Goal: Task Accomplishment & Management: Manage account settings

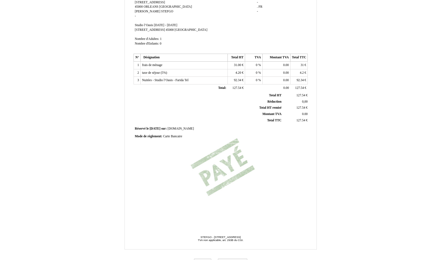
scroll to position [72, 0]
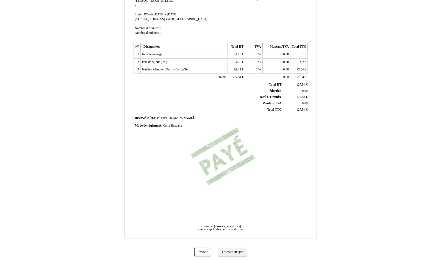
click at [205, 249] on button "Reset" at bounding box center [202, 251] width 17 height 9
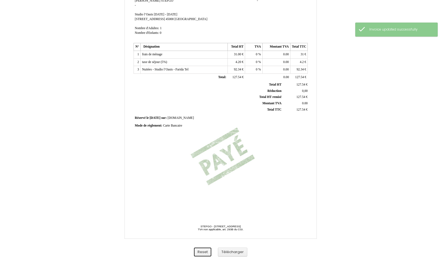
scroll to position [0, 0]
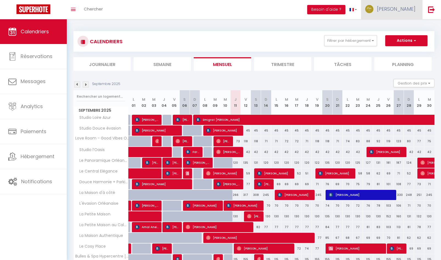
click at [399, 10] on span "[PERSON_NAME]" at bounding box center [396, 8] width 38 height 7
click at [396, 29] on link "Paramètres" at bounding box center [400, 27] width 41 height 9
select select "fr"
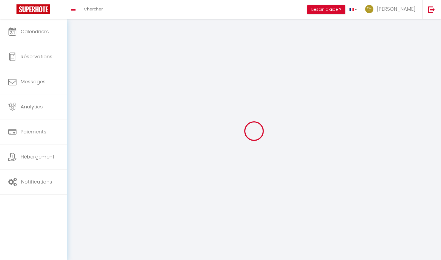
type input "[PERSON_NAME]"
type input "LORTHE"
type input "0623206207"
type input "[STREET_ADDRESS]"
type input "45650"
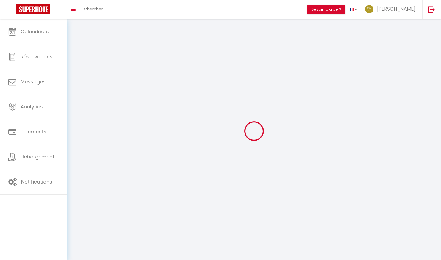
type input "Saint Jean le Blanc"
type input "UZ4FFFae5Gbfcz1UfxpSWK6Iz"
type input "cmfpfWK6fCPdkaml8qZXPzqrr"
type input "[URL][DOMAIN_NAME]"
select select "28"
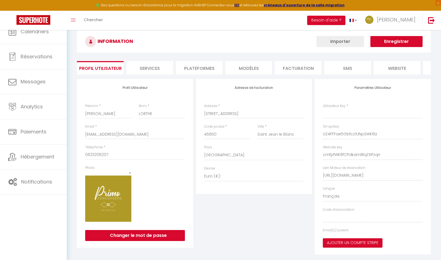
select select "fr"
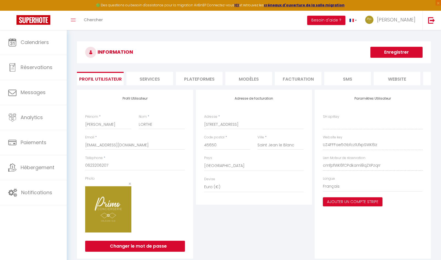
type input "UZ4FFFae5Gbfcz1UfxpSWK6Iz"
type input "cmfpfWK6fCPdkaml8qZXPzqrr"
type input "[URL][DOMAIN_NAME]"
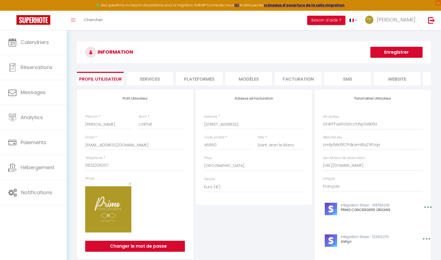
click at [195, 77] on li "Plateformes" at bounding box center [199, 78] width 47 height 13
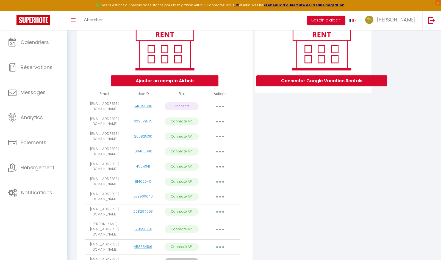
scroll to position [15, 0]
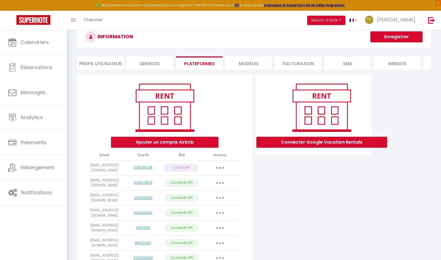
click at [223, 172] on button "button" at bounding box center [219, 167] width 15 height 9
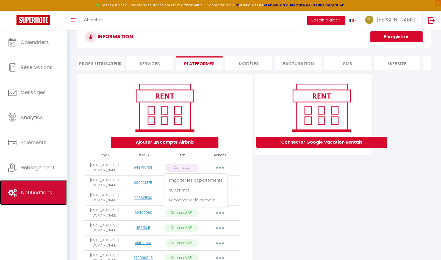
click at [27, 196] on span "Notifications" at bounding box center [36, 192] width 31 height 7
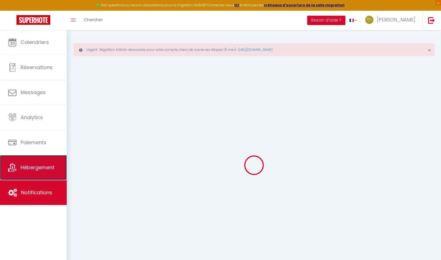
click at [47, 160] on link "Hébergement" at bounding box center [33, 167] width 67 height 25
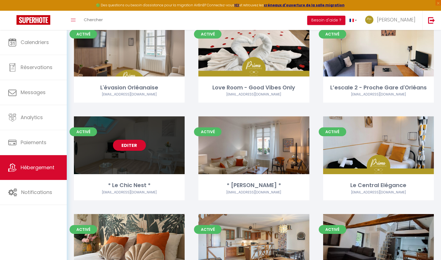
scroll to position [55, 0]
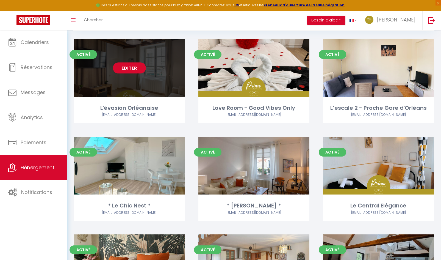
click at [123, 68] on link "Editer" at bounding box center [129, 67] width 33 height 11
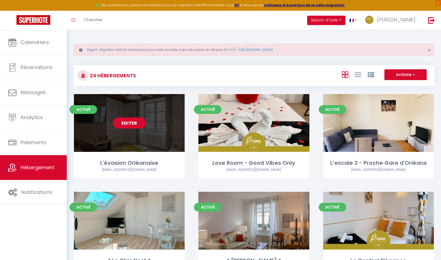
select select "3"
select select "2"
select select "1"
select select
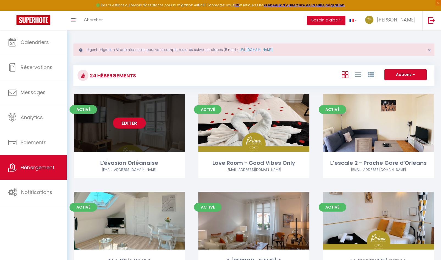
select select "28"
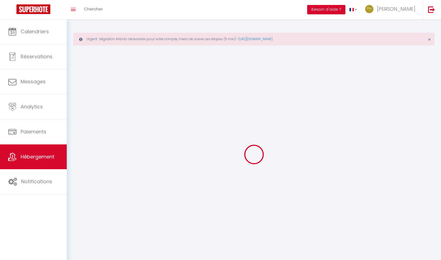
select select
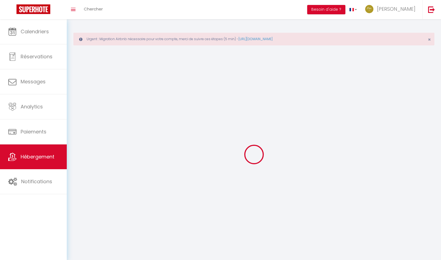
select select
checkbox input "false"
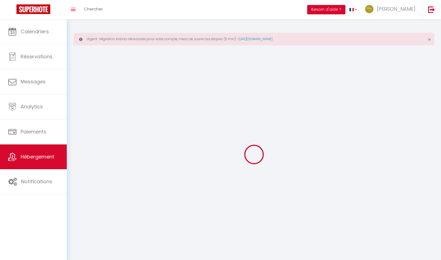
select select
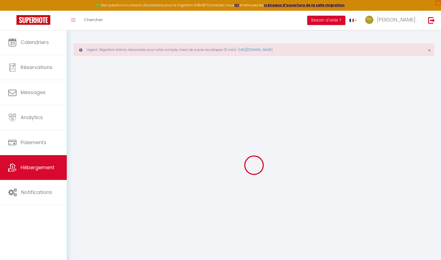
select select
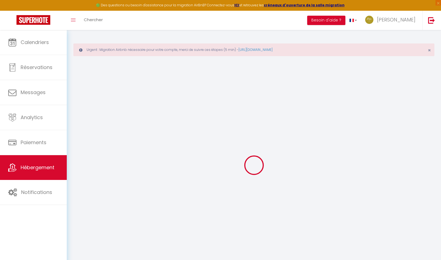
select select
checkbox input "false"
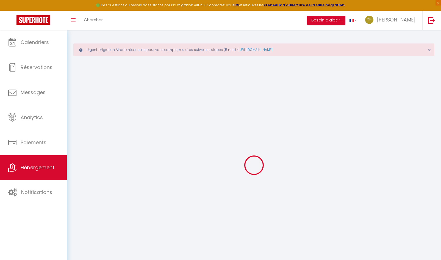
select select
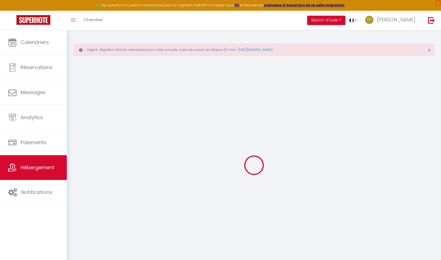
select select
checkbox input "false"
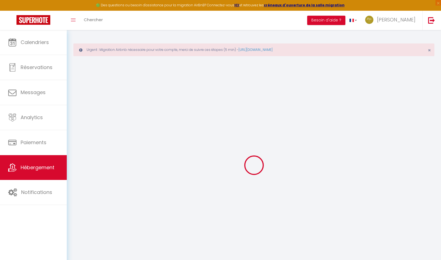
checkbox input "false"
select select
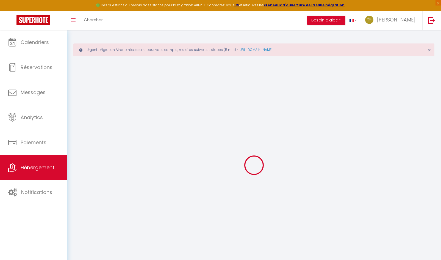
select select
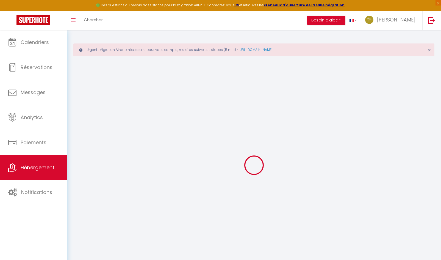
checkbox input "false"
select select
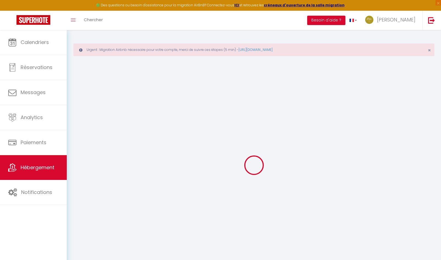
select select
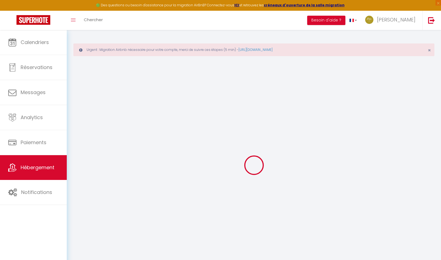
select select
checkbox input "false"
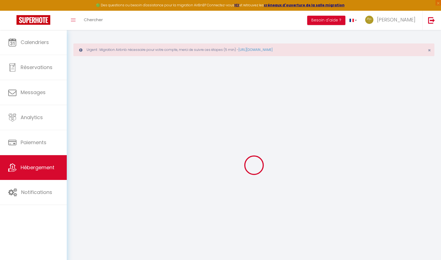
checkbox input "false"
select select
type input "L'évasion Orléanaise"
type input "Jordan"
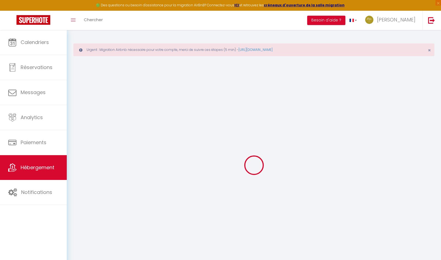
type input "100"
type input "9"
type input "33"
type input "5"
type input "4.8"
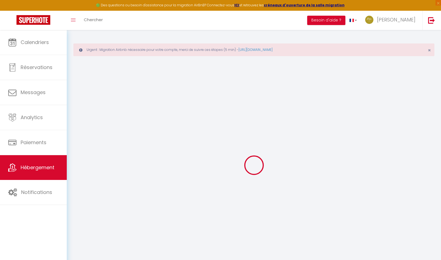
type input "400"
select select
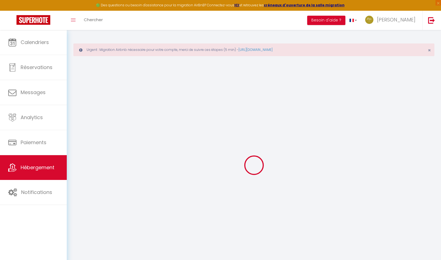
select select
type input "25 Rue du Poirier"
type input "45000"
type input "Orléans"
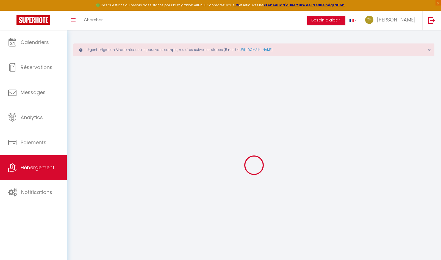
type input "[EMAIL_ADDRESS][DOMAIN_NAME]"
select select "10920"
checkbox input "true"
checkbox input "false"
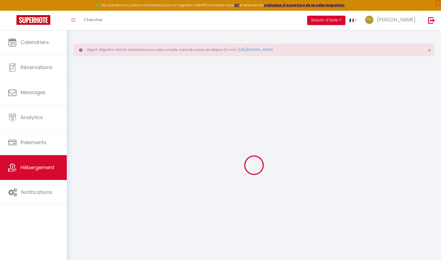
checkbox input "false"
radio input "true"
type input "0"
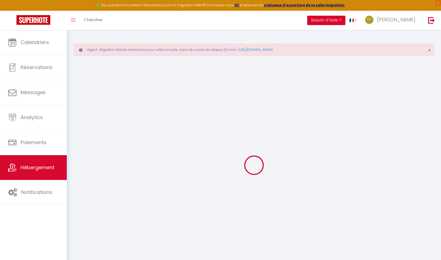
type input "0"
select select
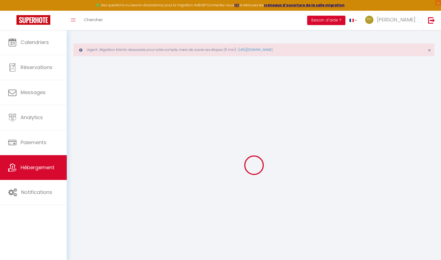
select select
checkbox input "true"
checkbox input "false"
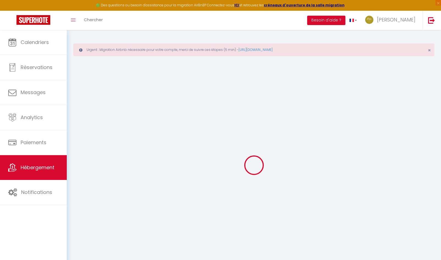
checkbox input "false"
select select
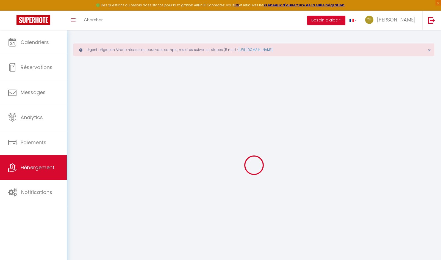
select select
checkbox input "true"
checkbox input "false"
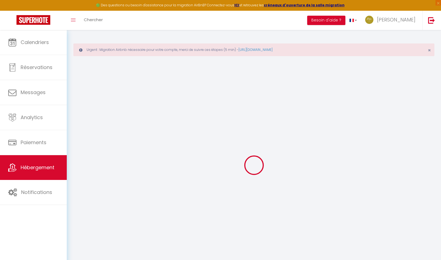
checkbox input "false"
checkbox input "true"
checkbox input "false"
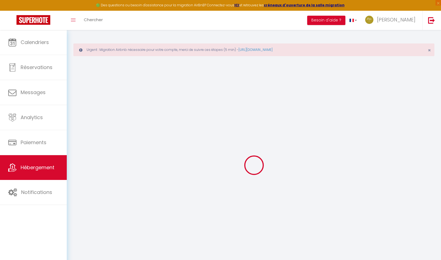
checkbox input "true"
checkbox input "false"
select select "16:00"
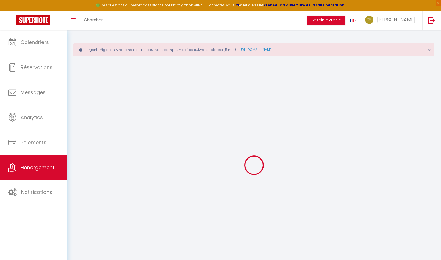
select select
select select "10:00"
select select "30"
select select "120"
select select "21:00"
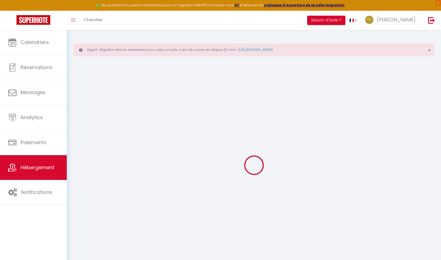
select select
checkbox input "true"
checkbox input "false"
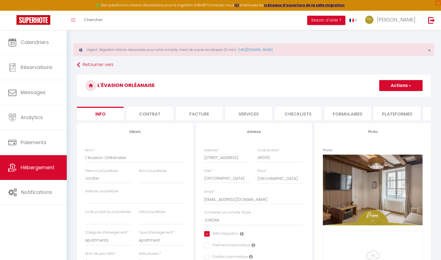
select select
checkbox input "true"
checkbox input "false"
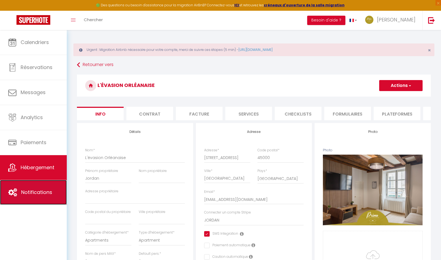
click at [41, 197] on link "Notifications" at bounding box center [33, 192] width 67 height 25
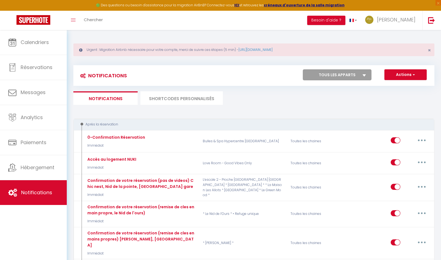
click at [180, 100] on li "SHORTCODES PERSONNALISÉS" at bounding box center [181, 97] width 82 height 13
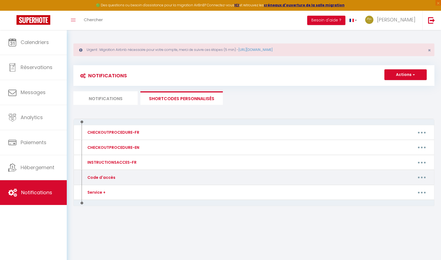
click at [419, 177] on button "button" at bounding box center [421, 177] width 15 height 9
click at [397, 189] on link "Editer" at bounding box center [407, 189] width 41 height 9
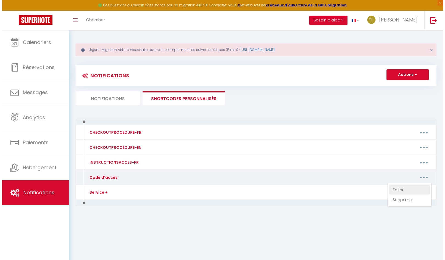
type input "Code d'accès"
type textarea "Message avec Code accès."
type textarea "CODE KEY BOX : 1009 Votre arrivée est prévue à partir de 16h à l'adresse suivan…"
type textarea "CODE KEY BOX : 0809 Votre arrivée est prévue à partir de 16h à l'adresse suivan…"
type textarea "CODE KEY BOX : 0901 Votre arrivée est prévue à partir de 16h à l'adresse suivan…"
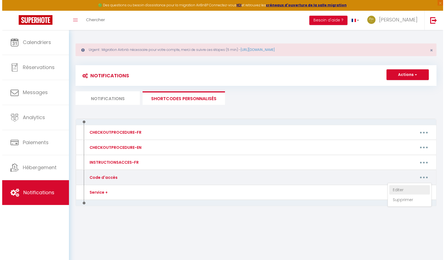
type textarea "Veuillez sonner à l'interphone au nom de "GUIOUGOU" BUILDING ENTRY CODE B / COD…"
type textarea "CODE PORTAIL : C214 CODE KEY BOX : [RENTALDOOR:CODE] Votre arrivée est prévue à…"
type textarea "1. CODE PORTAIL / PORTAL : 1982A 2. CODE KEY BOX : 8045 Votre arrivée est prévu…"
type textarea "1. CODE PORTILLON / PORTAL : 1993 2. CODE KEY BOX : 2451 Votre arrivée est prév…"
type textarea "CODE KEY BOX : 0901 Votre arrivée est prévue à partir de 16h à l'adresse suivan…"
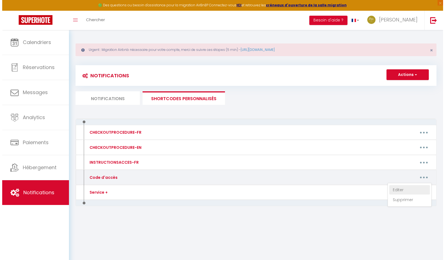
type textarea "CODE KEY BOX : 0917 Votre arrivée est prévue à partir de 16h à l'adresse suivan…"
type textarea "CODE KEY BOX : 1123 CODE PORTE IMMEUBLE si verrouillée - BUILDING DOOR CODE IF …"
type textarea "CODE KEY BOX : 0909 Votre arrivée est prévue à partir de 16h à l'adresse suivan…"
type textarea "CODE INTERPHONES : A 4545B CODE PORTE DU LOGEMENT KEYPAD : [RENTALDOOR:CODE] Vo…"
type textarea "CODE KEY BOX / BOITE A CLES : 0901 Votre arrivée est prévue à partir de 16h à l…"
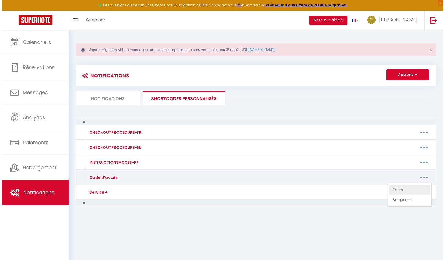
type textarea "CODE KEY BOX : 8090 Votre arrivée est prévue à partir de 16h à l'adresse suivan…"
type textarea "CODE KEY BOX : 1903 Votre arrivée est prévue à partir de 16h à l'adresse suivan…"
type textarea "CODE KEY BOX : 2912 Votre arrivée est prévue à partir de 16h à l'adresse suivan…"
type textarea "CODE KEY BOX : 8848 Votre arrivée est prévue à partir de 16h à l’adresse suivan…"
type textarea "CODE KEY BOX : 1122 Votre arrivée est prévue à partir de 16h à l'adresse suivan…"
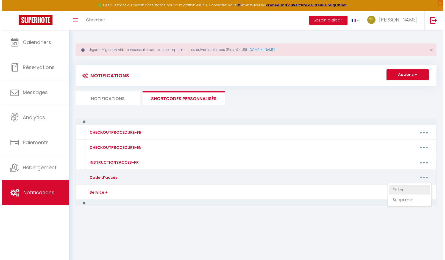
type textarea "CODE KEY BOX : Votre arrivée est prévue à partir de 16h à l’adresse suivante : …"
type textarea "CODE KEY BOX : 2013 Votre arrivée est prévue à partir de 16h à l’adresse suivan…"
type textarea "CODE KEY BOX : 2244 Votre arrivée est prévue à partir de 16h à l'adresse suivan…"
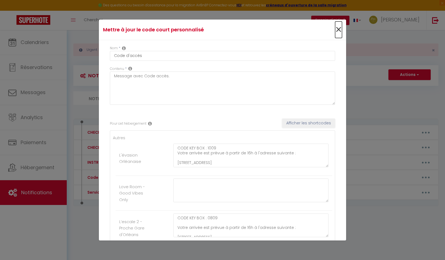
click at [335, 29] on span "×" at bounding box center [338, 29] width 7 height 16
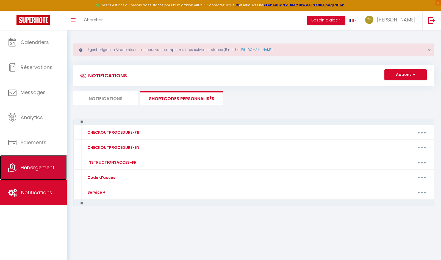
click at [32, 164] on span "Hébergement" at bounding box center [38, 167] width 34 height 7
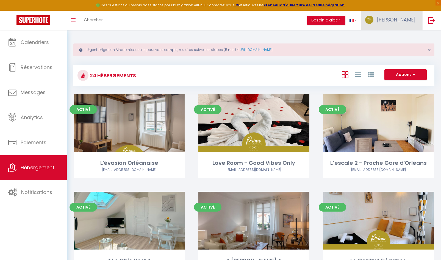
click at [403, 24] on link "[PERSON_NAME]" at bounding box center [391, 20] width 61 height 19
click at [399, 39] on link "Paramètres" at bounding box center [400, 38] width 41 height 9
select select "fr"
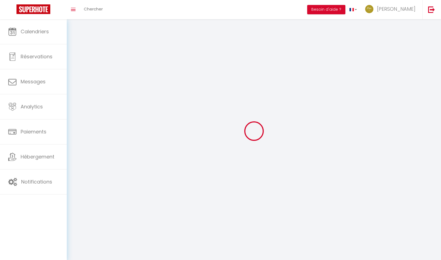
type input "[PERSON_NAME]"
type input "LORTHE"
type input "0623206207"
type input "[STREET_ADDRESS]"
type input "45650"
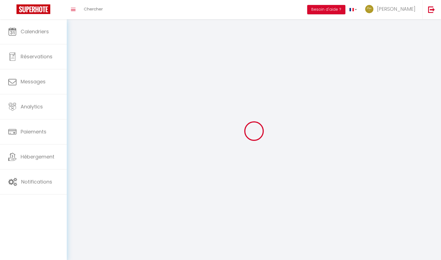
type input "Saint Jean le Blanc"
type input "UZ4FFFae5Gbfcz1UfxpSWK6Iz"
type input "cmfpfWK6fCPdkaml8qZXPzqrr"
type input "[URL][DOMAIN_NAME]"
select select "28"
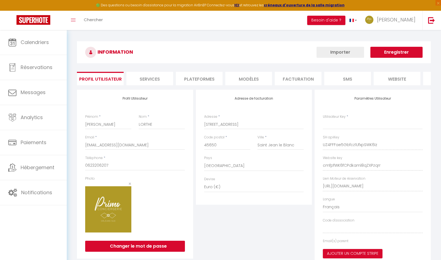
type input "UZ4FFFae5Gbfcz1UfxpSWK6Iz"
type input "cmfpfWK6fCPdkaml8qZXPzqrr"
type input "[URL][DOMAIN_NAME]"
select select "fr"
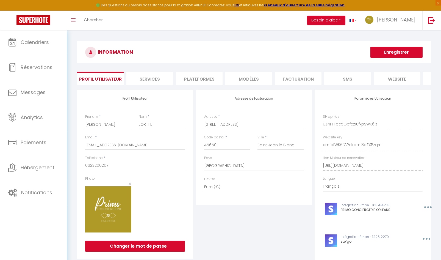
click at [200, 82] on li "Plateformes" at bounding box center [199, 78] width 47 height 13
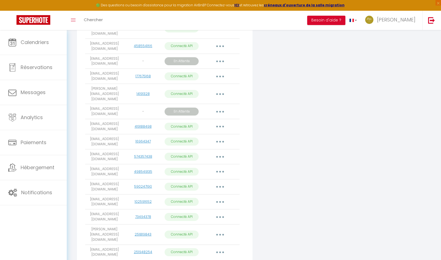
scroll to position [290, 0]
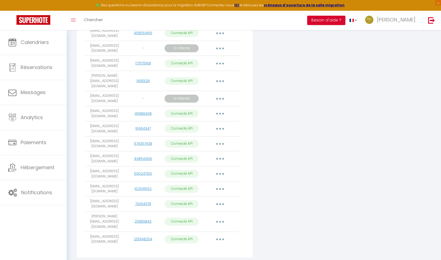
click at [222, 94] on button "button" at bounding box center [219, 98] width 15 height 9
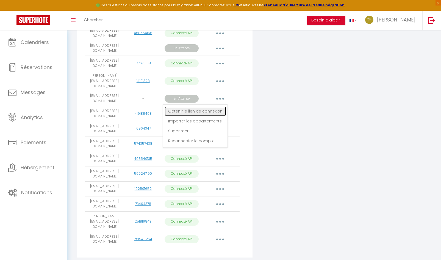
click at [203, 106] on link "Obtenir le lien de connexion" at bounding box center [195, 110] width 62 height 9
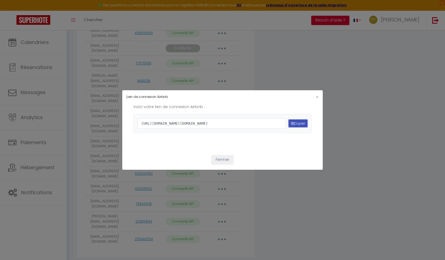
click at [303, 123] on button "Copier" at bounding box center [298, 122] width 19 height 7
click at [316, 93] on span "×" at bounding box center [317, 96] width 3 height 7
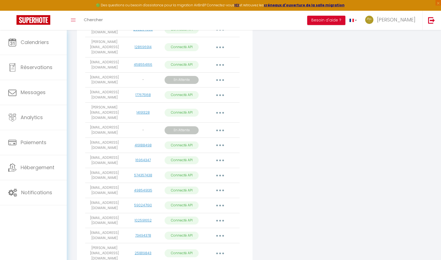
scroll to position [235, 0]
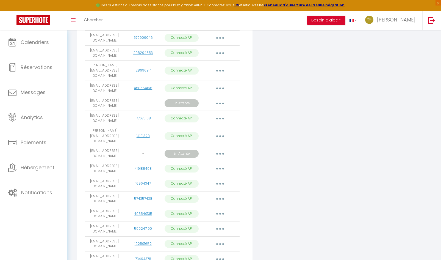
click at [220, 102] on icon "button" at bounding box center [220, 103] width 2 height 2
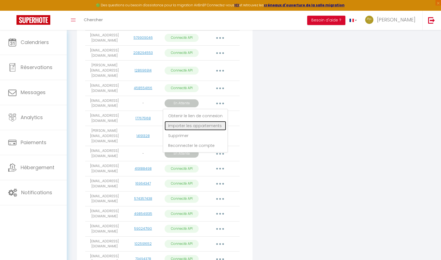
click at [187, 122] on link "Importer les appartements" at bounding box center [195, 125] width 62 height 9
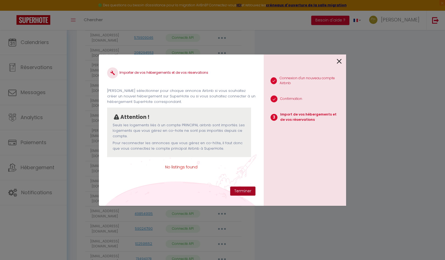
click at [251, 188] on button "Terminer" at bounding box center [242, 190] width 25 height 9
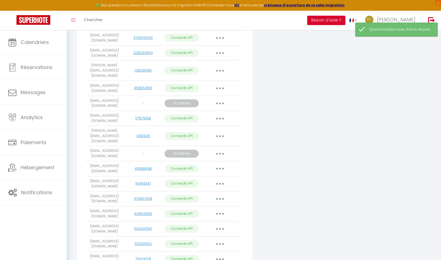
click at [223, 101] on button "button" at bounding box center [219, 103] width 15 height 9
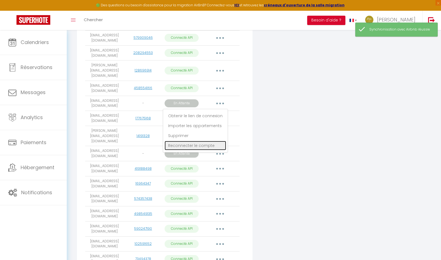
click at [188, 141] on link "Reconnecter le compte" at bounding box center [195, 145] width 62 height 9
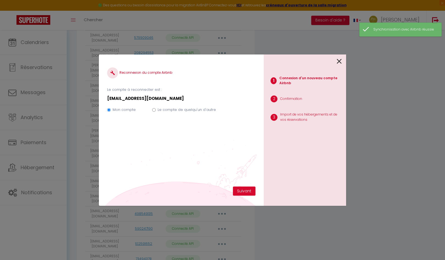
click at [159, 111] on label "Le compte de quelqu'un d'autre" at bounding box center [187, 109] width 58 height 5
click at [156, 111] on input "Le compte de quelqu'un d'autre" at bounding box center [154, 110] width 4 height 4
radio input "true"
radio input "false"
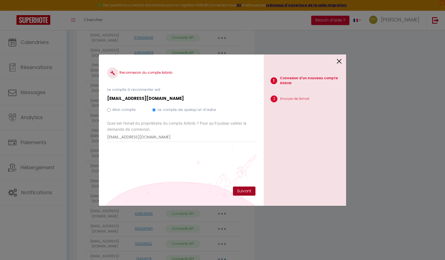
click at [240, 192] on button "Suivant" at bounding box center [244, 190] width 23 height 9
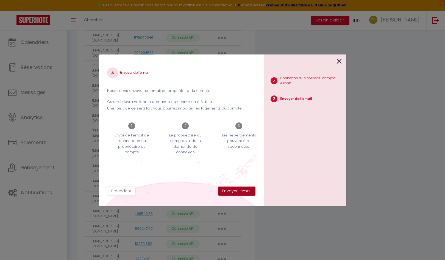
click at [239, 192] on button "Envoyer l'email" at bounding box center [236, 190] width 37 height 9
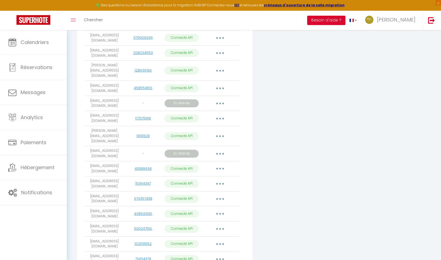
click at [220, 102] on icon "button" at bounding box center [220, 103] width 2 height 2
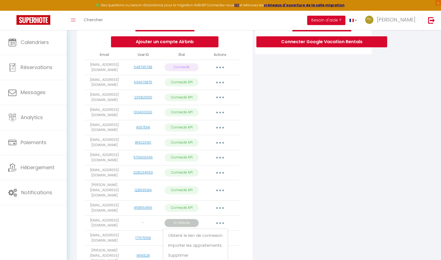
scroll to position [70, 0]
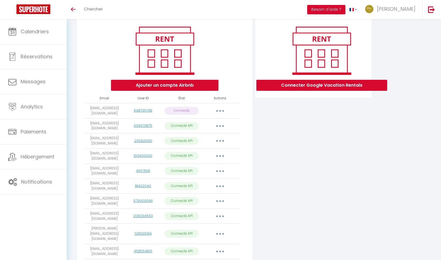
scroll to position [32, 0]
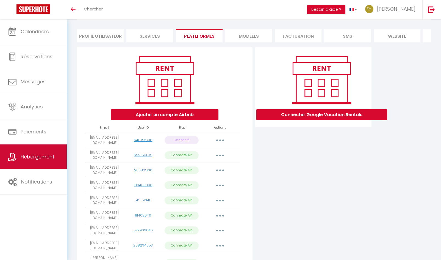
click at [36, 155] on span "Hébergement" at bounding box center [38, 156] width 34 height 7
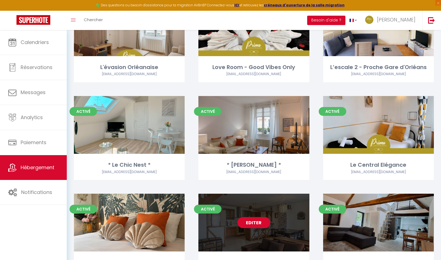
scroll to position [53, 0]
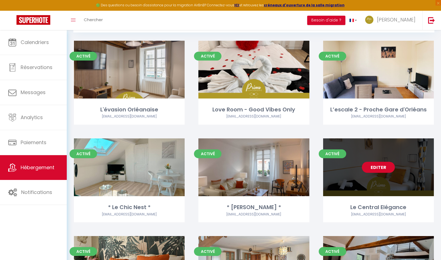
click at [378, 171] on link "Editer" at bounding box center [378, 166] width 33 height 11
click at [383, 169] on link "Editer" at bounding box center [378, 166] width 33 height 11
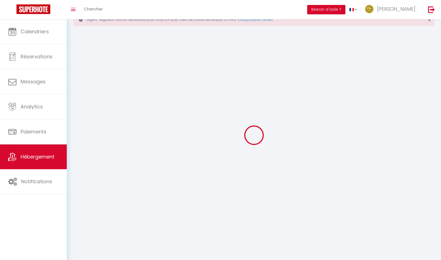
select select
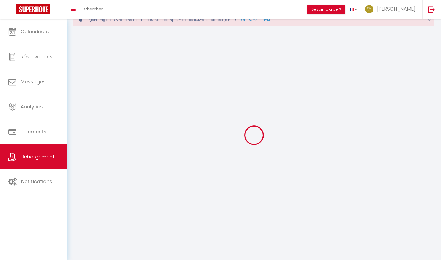
select select "1"
select select
checkbox input "false"
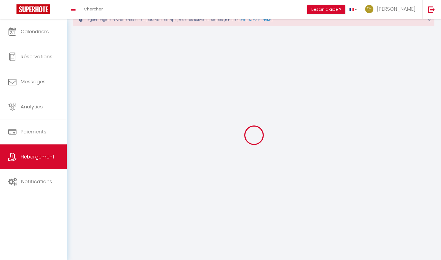
checkbox input "false"
select select "28"
select select
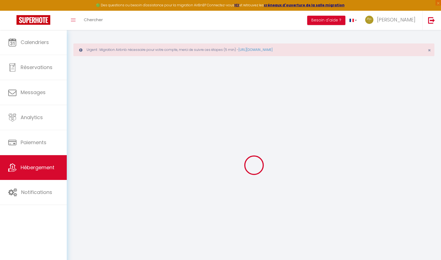
select select
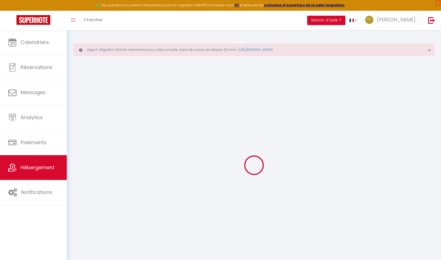
select select
checkbox input "false"
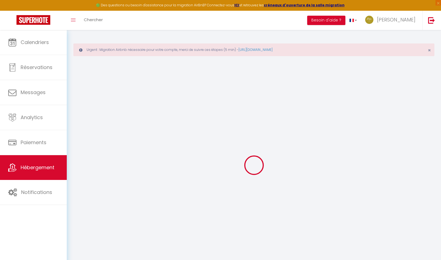
select select
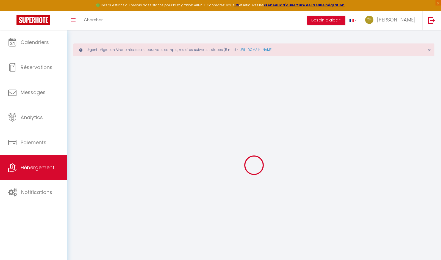
select select
checkbox input "false"
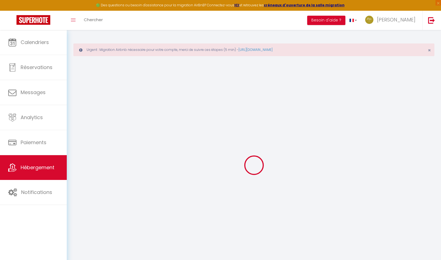
checkbox input "false"
select select
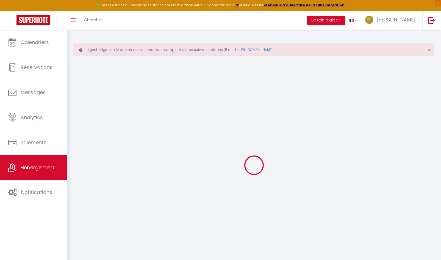
select select
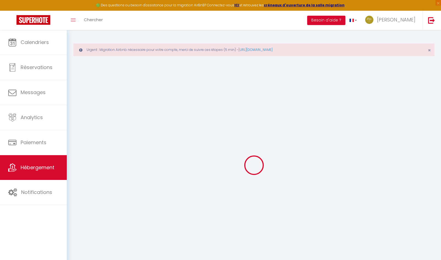
checkbox input "false"
select select
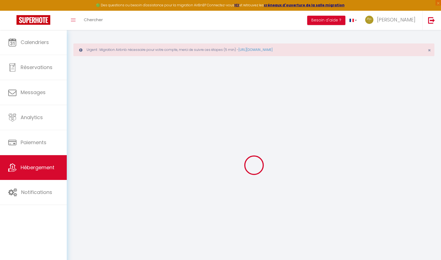
select select
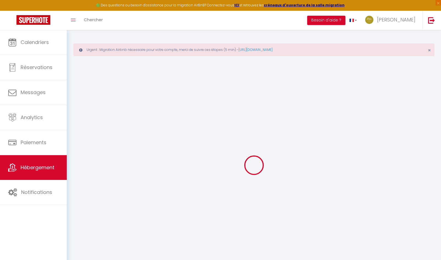
select select
checkbox input "false"
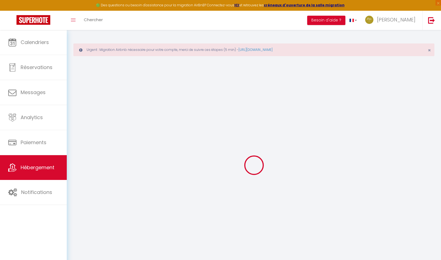
checkbox input "false"
select select
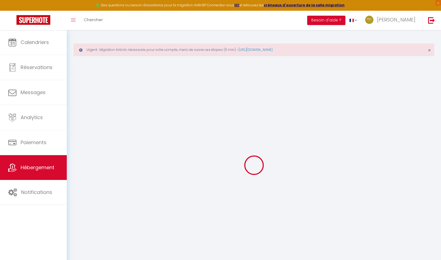
select select
checkbox input "false"
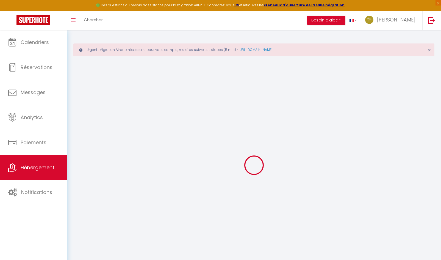
checkbox input "false"
select select
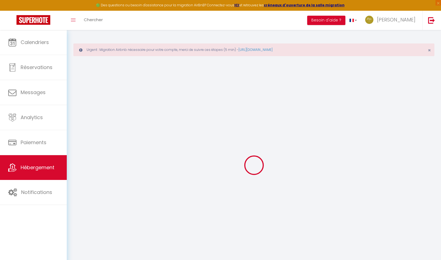
type input "Le Central Elégance"
type input "Mélissa et Mike"
type input "GUIOUGOU / PIOTROWSKI"
type input "7 rue Antigna"
type input "45000"
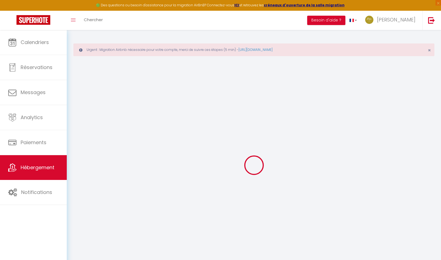
type input "ORLEANS"
select select "condominium"
select select "2"
select select "0"
type input "60"
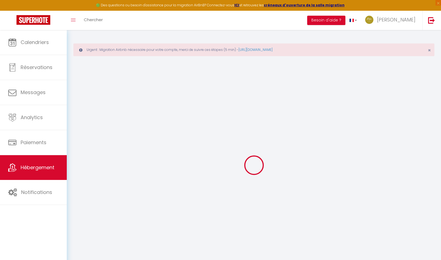
type input "25"
type input "5.60"
type input "4.80"
type input "300"
select select
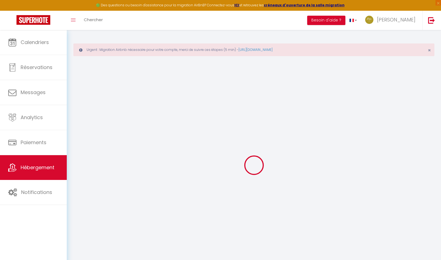
select select
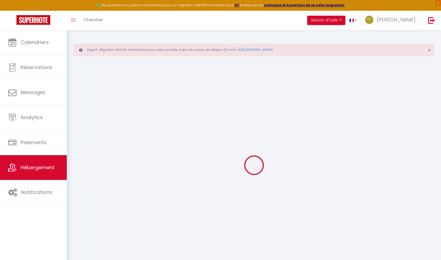
type input "7 Rue Antigna"
type input "45000"
type input "Orléans"
type input "[EMAIL_ADDRESS][DOMAIN_NAME]"
select select "11577"
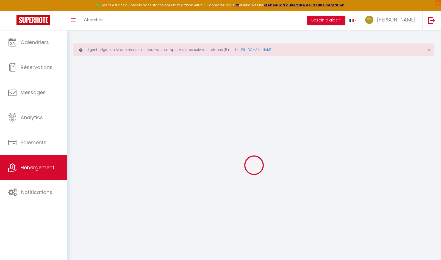
checkbox input "true"
checkbox input "false"
radio input "true"
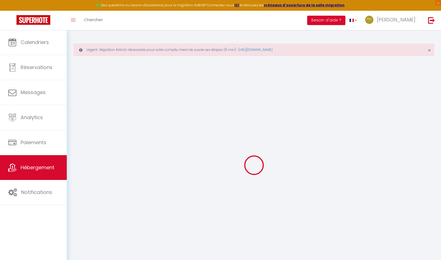
type input "0"
select select
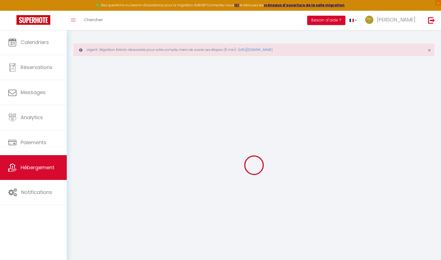
select select
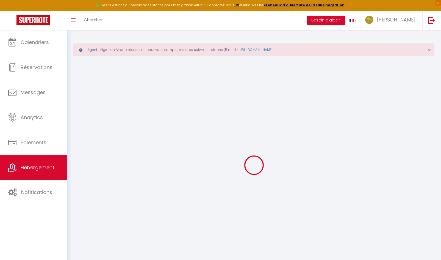
checkbox input "true"
checkbox input "false"
select select
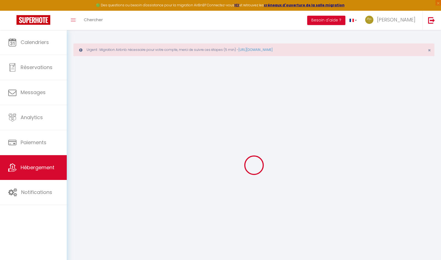
select select
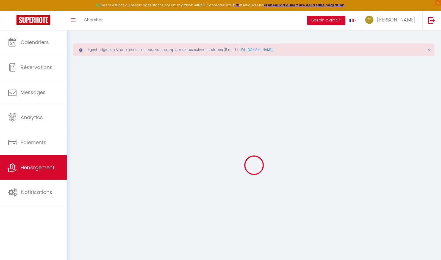
checkbox input "true"
checkbox input "false"
checkbox input "true"
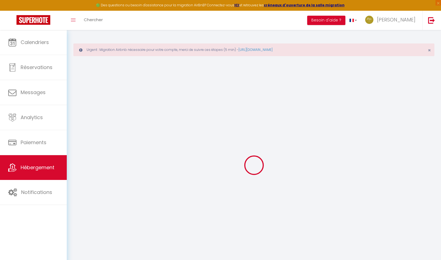
checkbox input "false"
select select "16:00"
select select
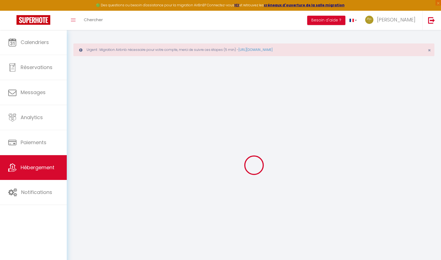
select select "10:00"
select select "30"
select select "120"
select select "21:00"
select select
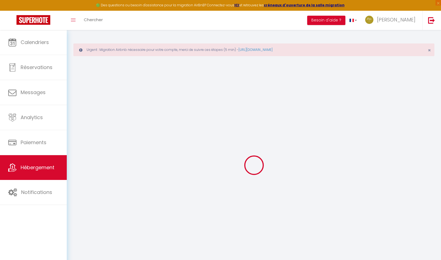
checkbox input "true"
checkbox input "false"
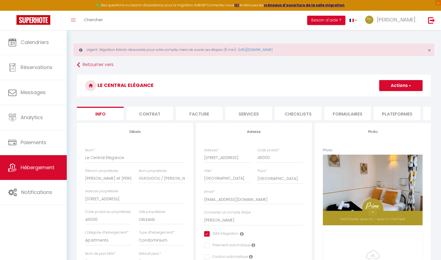
select select
checkbox input "true"
checkbox input "false"
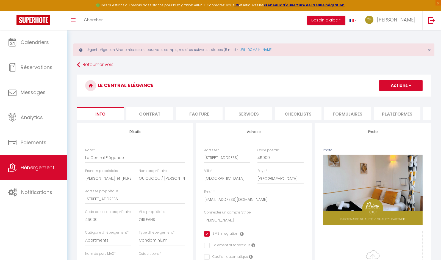
click at [353, 115] on li "Formulaires" at bounding box center [347, 113] width 47 height 13
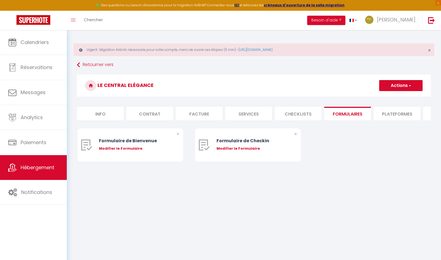
click at [383, 115] on li "Plateformes" at bounding box center [396, 113] width 47 height 13
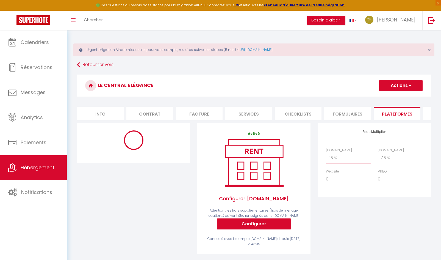
click at [338, 163] on select "0 + 1 % + 2 % + 3 % + 4 % + 5 % + 6 % + 7 % + 8 % + 9 %" at bounding box center [348, 157] width 45 height 10
select select "+ 18 %"
click at [326, 157] on select "0 + 1 % + 2 % + 3 % + 4 % + 5 % + 6 % + 7 % + 8 % + 9 %" at bounding box center [348, 157] width 45 height 10
select select "365"
select select "EUR"
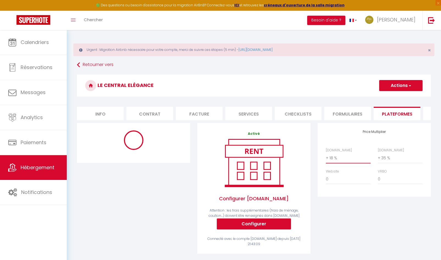
select select
select select "11668-47710656"
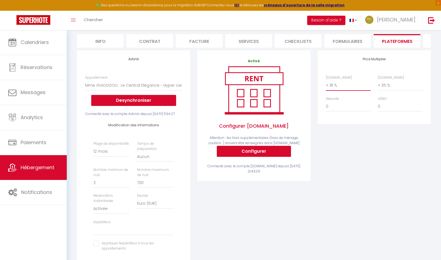
scroll to position [110, 0]
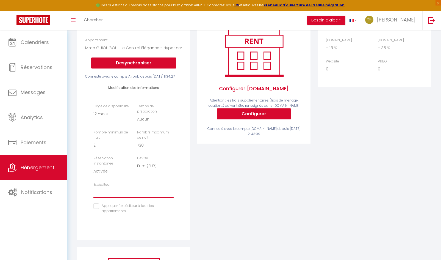
click at [120, 197] on select "orleanssud@primoconciergerie.fr theocouetcormons@free.fr aclerc390@gmail.com br…" at bounding box center [133, 192] width 80 height 10
select select "11668"
click at [93, 196] on select "orleanssud@primoconciergerie.fr theocouetcormons@free.fr aclerc390@gmail.com br…" at bounding box center [133, 192] width 80 height 10
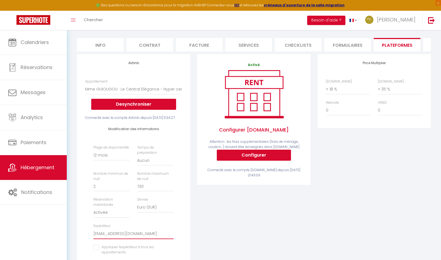
scroll to position [0, 0]
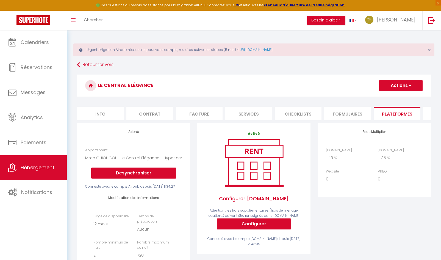
click at [388, 88] on button "Actions" at bounding box center [400, 85] width 43 height 11
click at [383, 98] on link "Enregistrer" at bounding box center [400, 97] width 43 height 7
select select "365"
select select "EUR"
select select "11668"
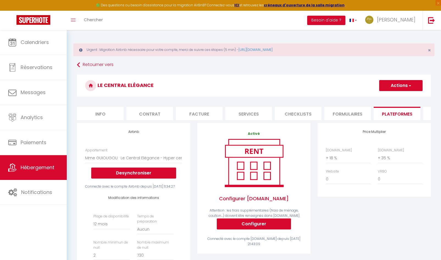
click at [400, 87] on button "Actions" at bounding box center [400, 85] width 43 height 11
click at [390, 96] on link "Enregistrer" at bounding box center [400, 97] width 43 height 7
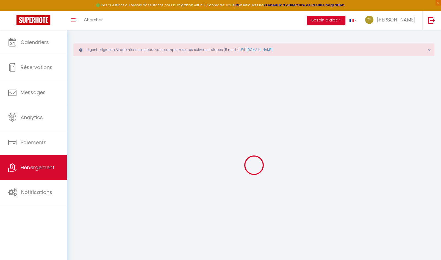
select select "365"
select select "EUR"
select select "11668"
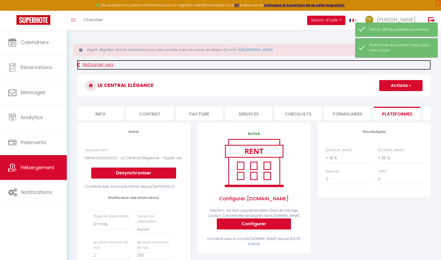
click at [82, 65] on link "Retourner vers" at bounding box center [254, 65] width 354 height 10
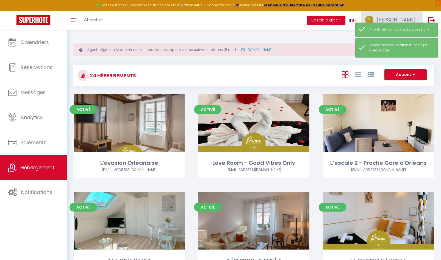
click at [403, 21] on span "[PERSON_NAME]" at bounding box center [396, 19] width 38 height 7
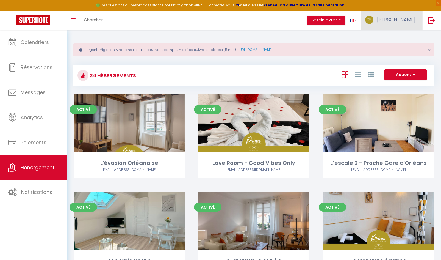
click at [400, 21] on span "[PERSON_NAME]" at bounding box center [396, 19] width 38 height 7
click at [396, 41] on link "Paramètres" at bounding box center [400, 38] width 41 height 9
select select "fr"
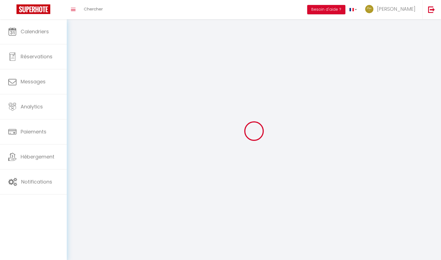
type input "[PERSON_NAME]"
type input "LORTHE"
type input "0623206207"
type input "[STREET_ADDRESS]"
type input "45650"
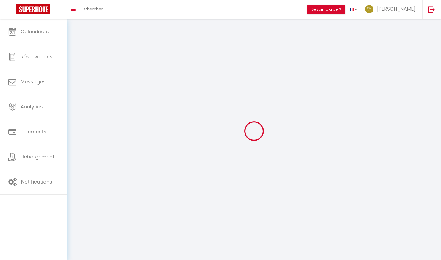
type input "Saint Jean le Blanc"
type input "UZ4FFFae5Gbfcz1UfxpSWK6Iz"
type input "cmfpfWK6fCPdkaml8qZXPzqrr"
select select "28"
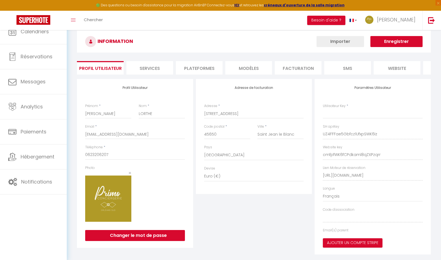
select select "fr"
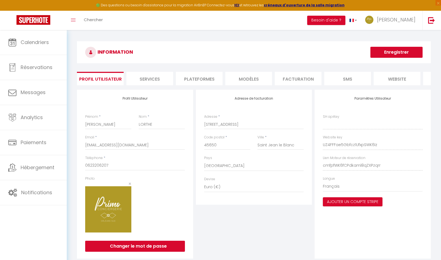
type input "UZ4FFFae5Gbfcz1UfxpSWK6Iz"
type input "cmfpfWK6fCPdkaml8qZXPzqrr"
type input "[URL][DOMAIN_NAME]"
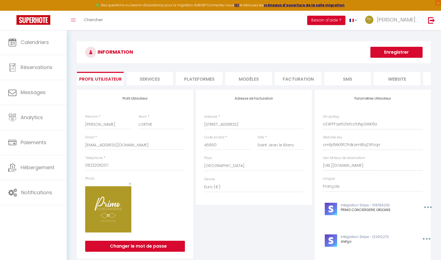
click at [205, 79] on li "Plateformes" at bounding box center [199, 78] width 47 height 13
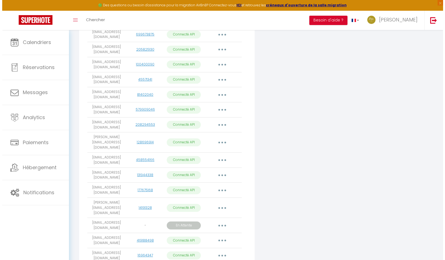
scroll to position [220, 0]
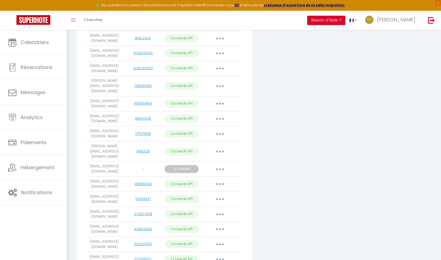
click at [222, 164] on button "button" at bounding box center [219, 168] width 15 height 9
click at [191, 186] on link "Importer les appartements" at bounding box center [195, 190] width 62 height 9
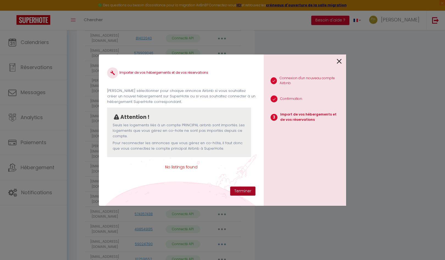
click at [238, 189] on button "Terminer" at bounding box center [242, 190] width 25 height 9
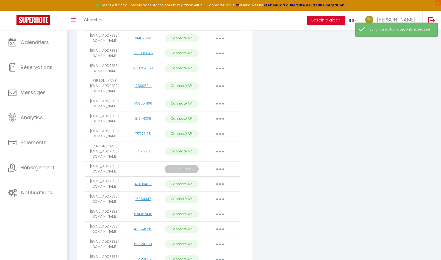
click at [221, 117] on button "button" at bounding box center [219, 118] width 15 height 9
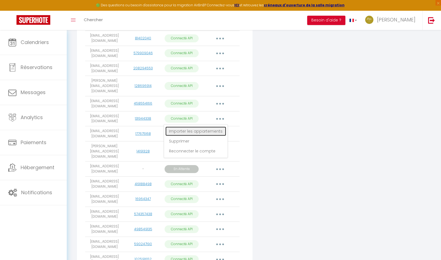
click at [214, 129] on link "Importer les appartements" at bounding box center [195, 130] width 61 height 9
select select "46119"
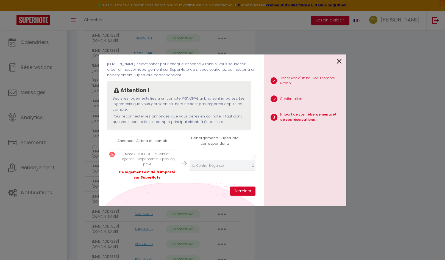
scroll to position [31, 0]
click at [237, 191] on button "Terminer" at bounding box center [242, 190] width 25 height 9
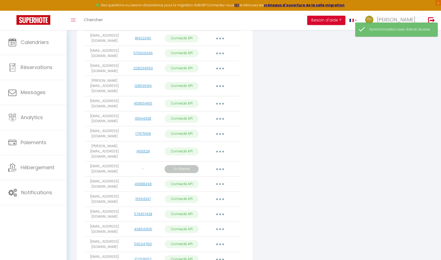
click at [222, 164] on button "button" at bounding box center [219, 168] width 15 height 9
click at [187, 206] on link "Reconnecter le compte" at bounding box center [195, 210] width 62 height 9
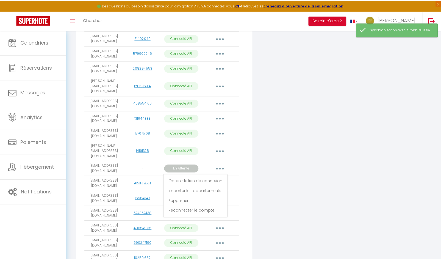
scroll to position [0, 0]
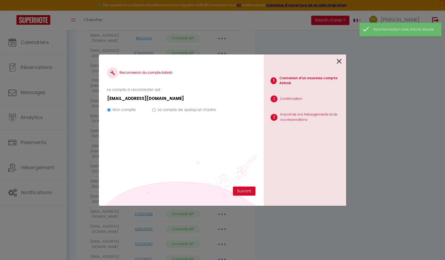
click at [168, 111] on label "Le compte de quelqu'un d'autre" at bounding box center [187, 109] width 58 height 5
click at [156, 111] on input "Le compte de quelqu'un d'autre" at bounding box center [154, 110] width 4 height 4
radio input "true"
radio input "false"
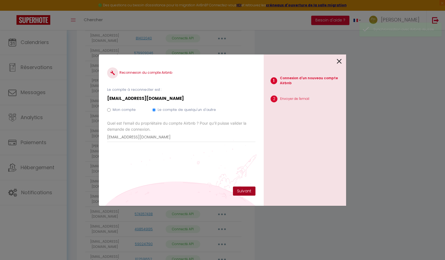
click at [247, 194] on button "Suivant" at bounding box center [244, 190] width 23 height 9
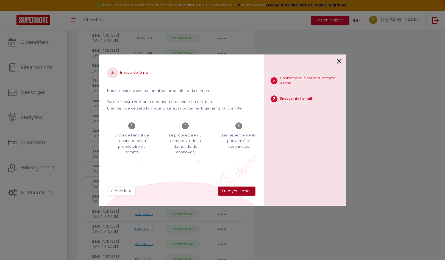
click at [246, 194] on button "Envoyer l'email" at bounding box center [236, 190] width 37 height 9
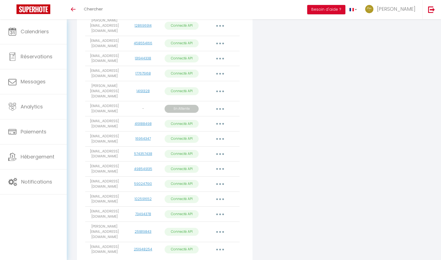
scroll to position [279, 0]
